Goal: Task Accomplishment & Management: Manage account settings

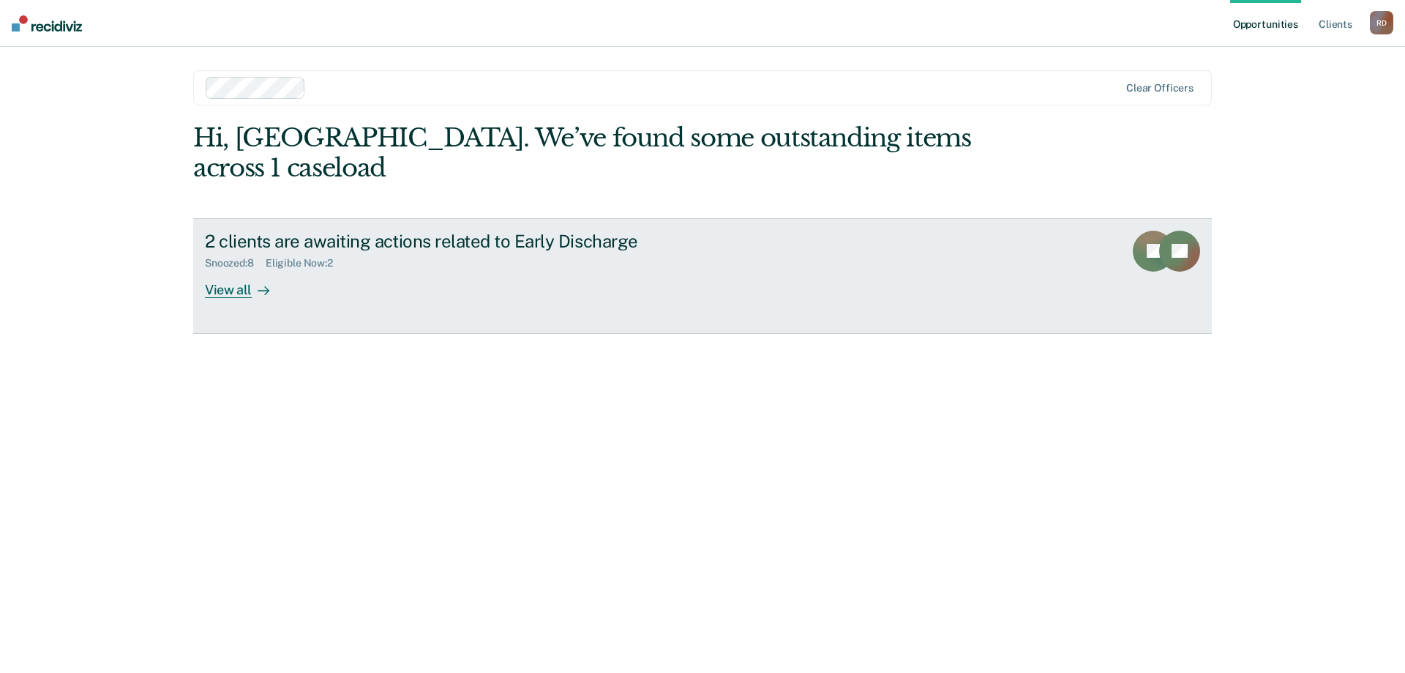
click at [247, 267] on link "2 clients are awaiting actions related to Early Discharge Snoozed : 8 Eligible …" at bounding box center [702, 276] width 1019 height 116
